Goal: Find specific page/section: Find specific page/section

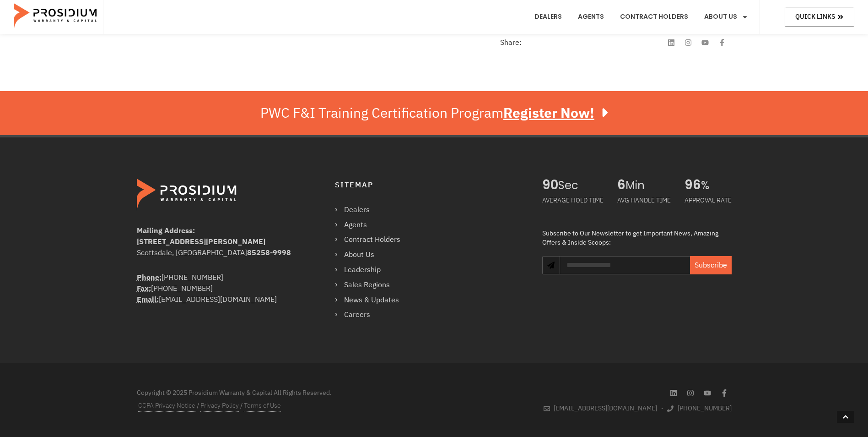
click at [814, 22] on span "Quick Links" at bounding box center [816, 16] width 40 height 11
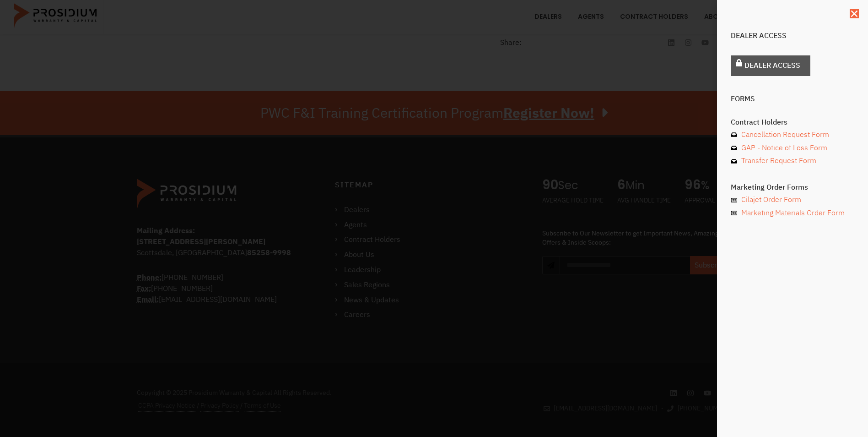
click at [774, 70] on span "Dealer Access" at bounding box center [773, 65] width 56 height 13
click at [640, 37] on div "Dealer Access Dealer Access Forms Contract Holders Cancellation Request Form GA…" at bounding box center [434, 218] width 868 height 437
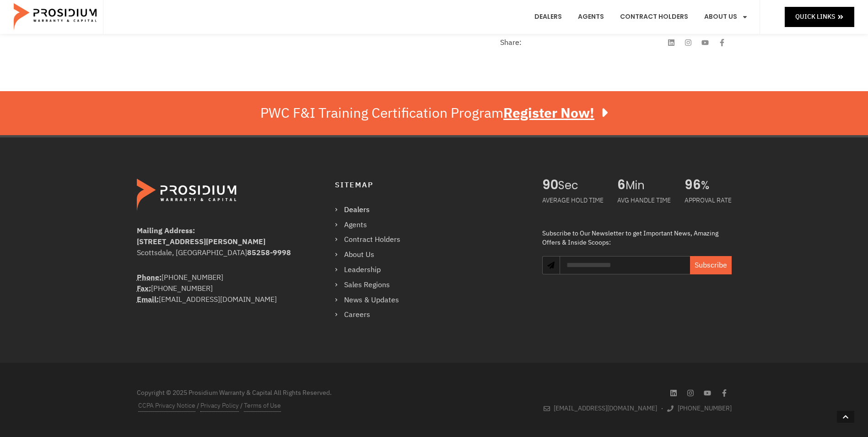
click at [336, 211] on link "Dealers" at bounding box center [372, 209] width 75 height 13
